Goal: Information Seeking & Learning: Compare options

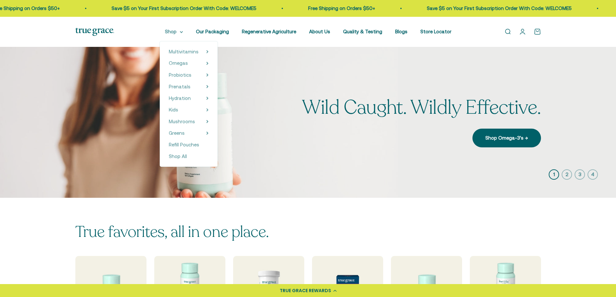
click at [183, 32] on icon at bounding box center [181, 32] width 3 height 2
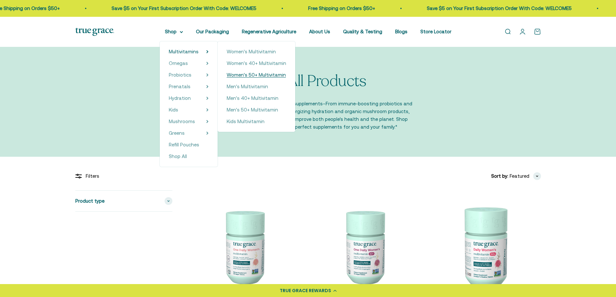
click at [252, 76] on span "Women's 50+ Multivitamin" at bounding box center [256, 74] width 59 height 5
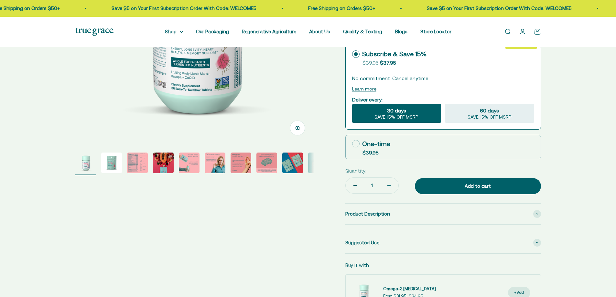
select select "3"
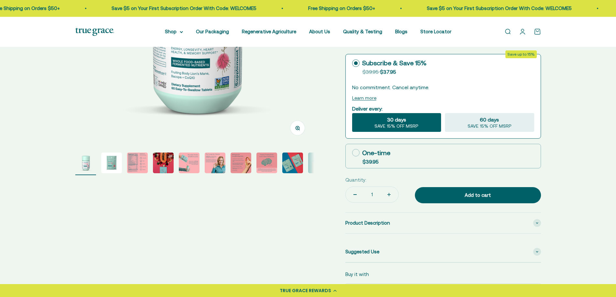
click at [108, 159] on img "Go to item 2" at bounding box center [111, 163] width 21 height 21
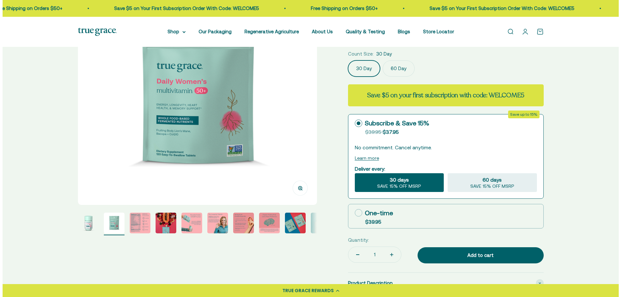
scroll to position [65, 0]
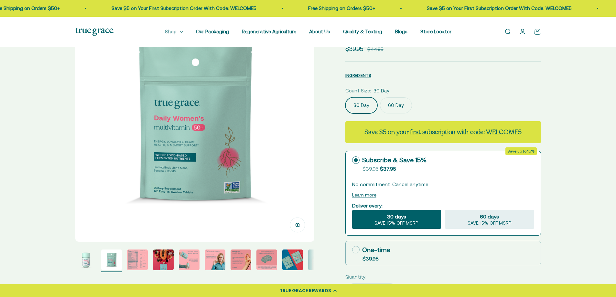
click at [181, 33] on summary "Shop" at bounding box center [174, 32] width 18 height 8
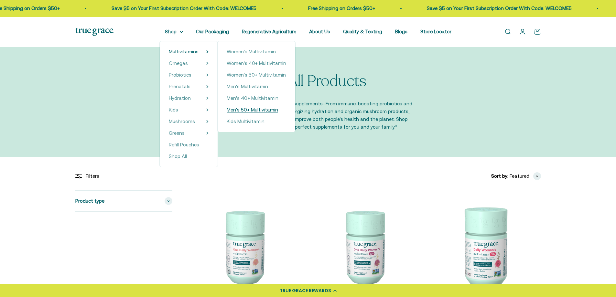
click at [273, 113] on span "Men's 50+ Multivitamin" at bounding box center [252, 109] width 51 height 5
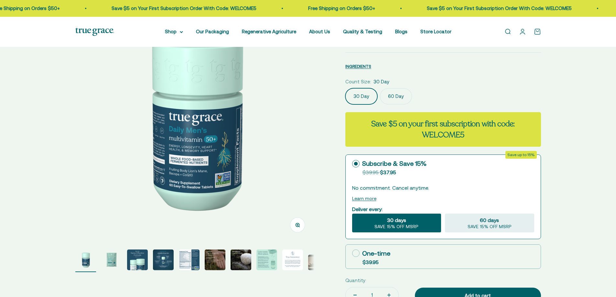
select select "3"
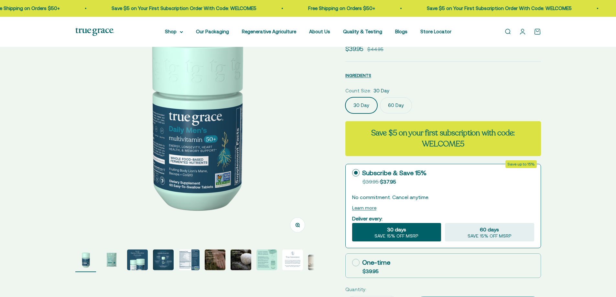
click at [116, 258] on img "Go to item 2" at bounding box center [111, 260] width 21 height 21
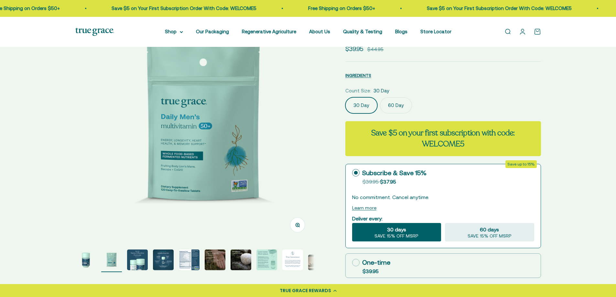
scroll to position [0, 247]
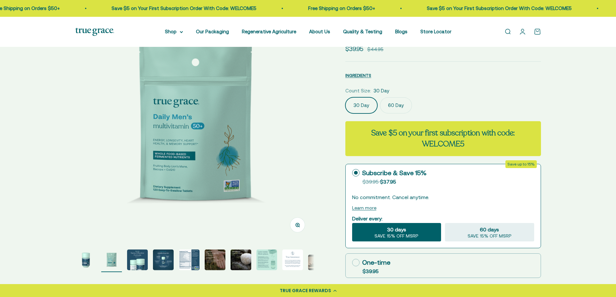
click at [134, 256] on img "Go to item 3" at bounding box center [137, 260] width 21 height 21
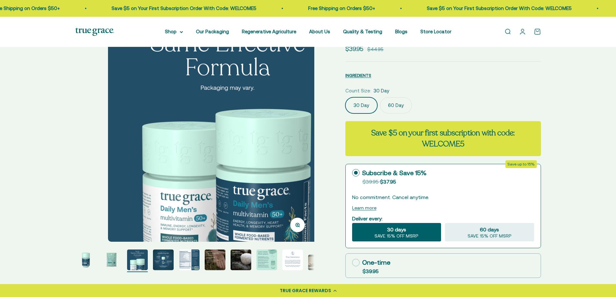
scroll to position [0, 493]
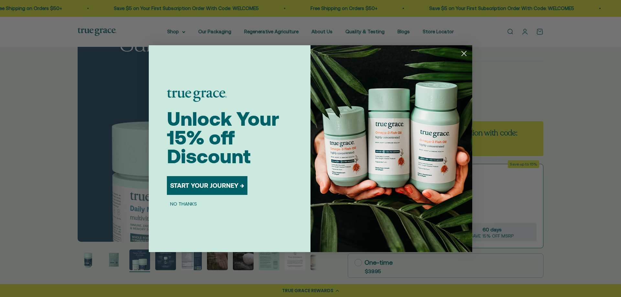
click at [466, 53] on circle "Close dialog" at bounding box center [463, 53] width 11 height 11
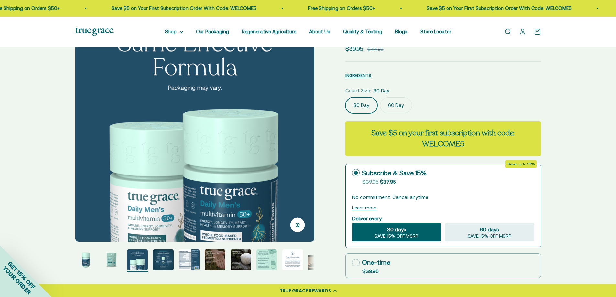
click at [165, 266] on img "Go to item 4" at bounding box center [163, 260] width 21 height 21
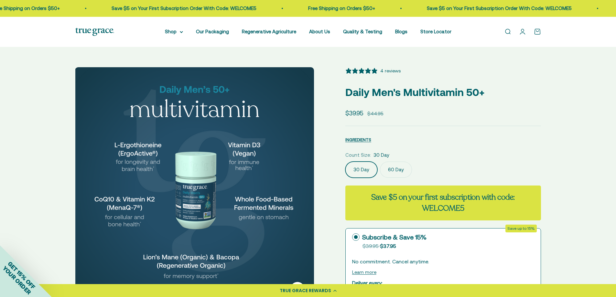
scroll to position [0, 0]
